Goal: Task Accomplishment & Management: Manage account settings

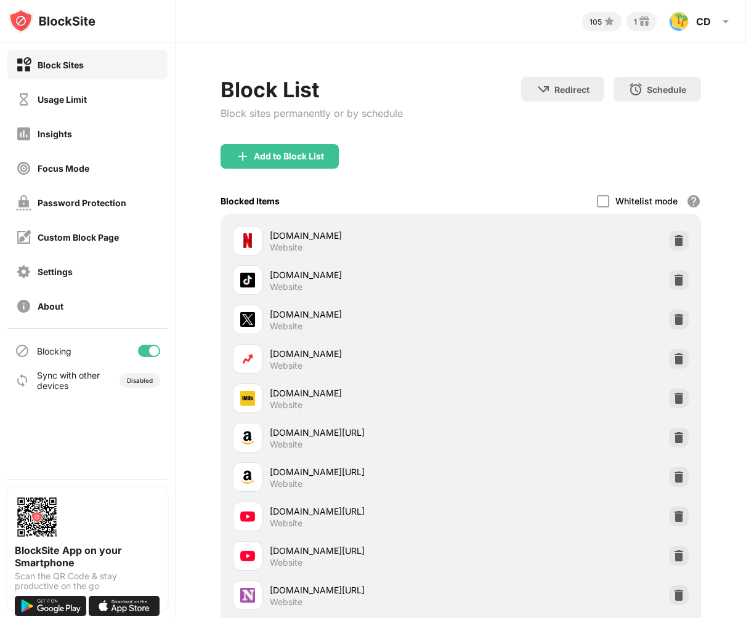
click at [308, 168] on div "Add to Block List" at bounding box center [460, 166] width 481 height 44
click at [309, 164] on div "Add to Block List" at bounding box center [279, 156] width 118 height 25
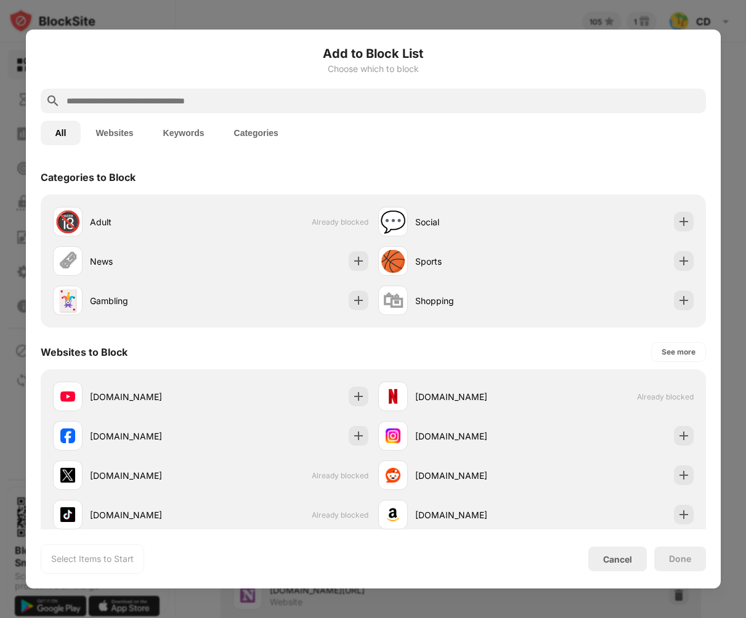
click at [172, 135] on button "Keywords" at bounding box center [183, 133] width 71 height 25
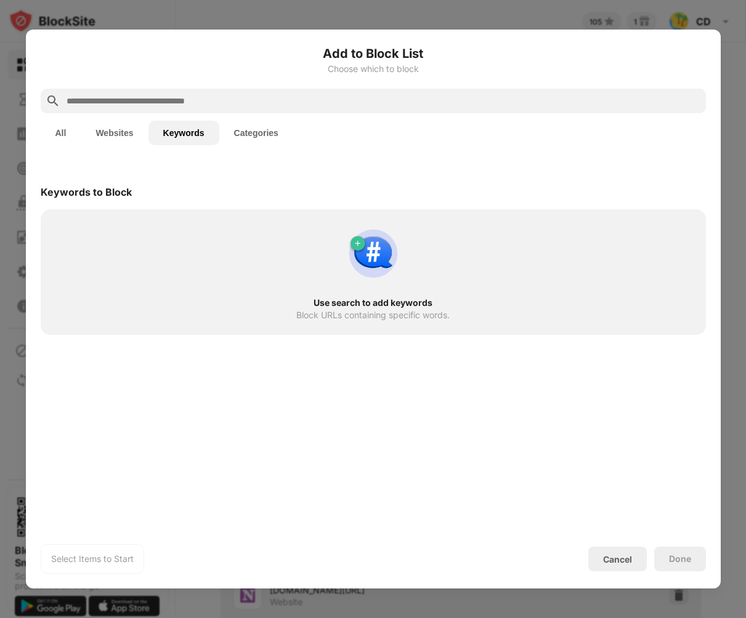
click at [179, 106] on input "text" at bounding box center [383, 101] width 636 height 15
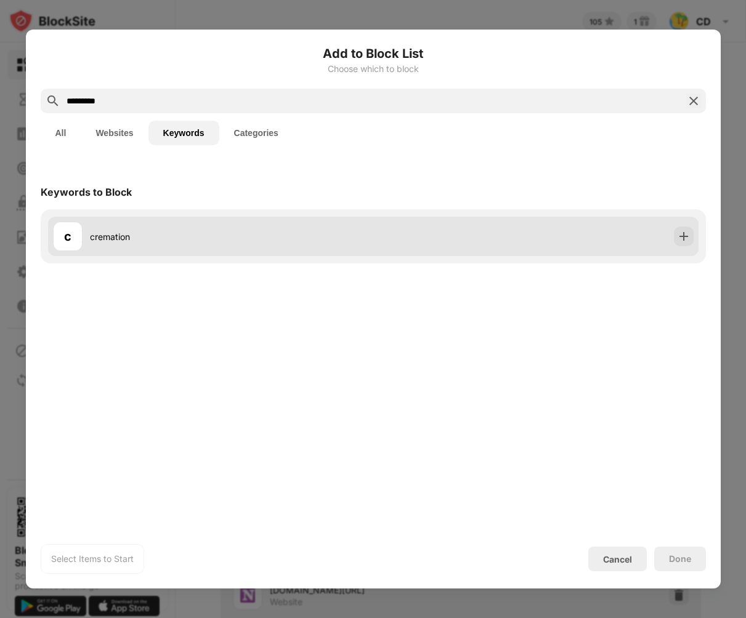
type input "*********"
click at [499, 232] on div "c cremation" at bounding box center [373, 236] width 650 height 39
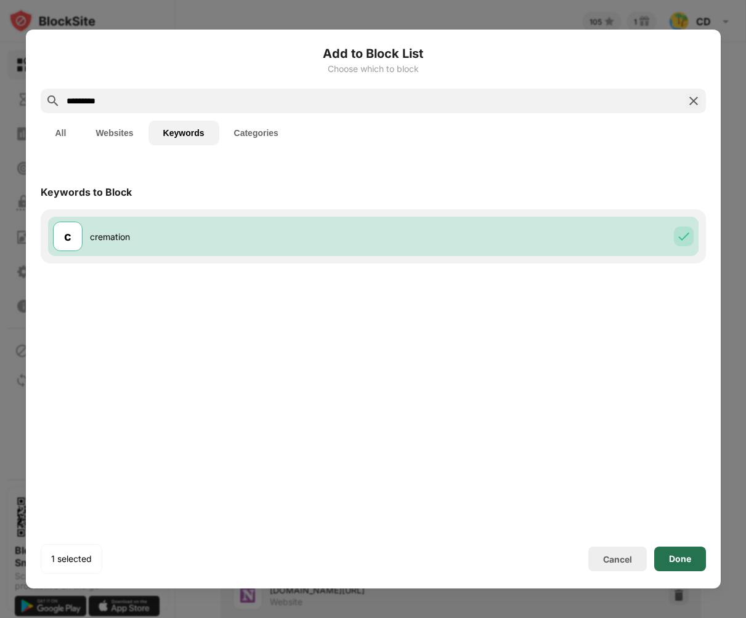
click at [673, 563] on div "Done" at bounding box center [680, 559] width 22 height 10
